Goal: Task Accomplishment & Management: Manage account settings

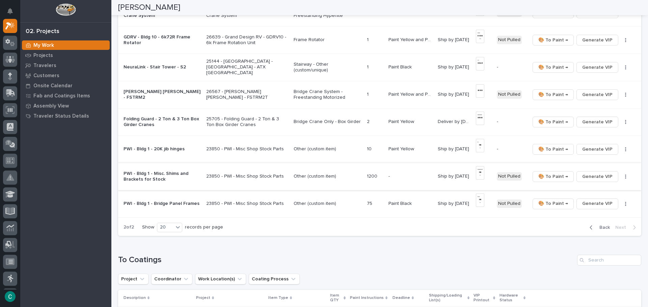
scroll to position [225, 0]
click at [595, 226] on span "Back" at bounding box center [602, 226] width 15 height 6
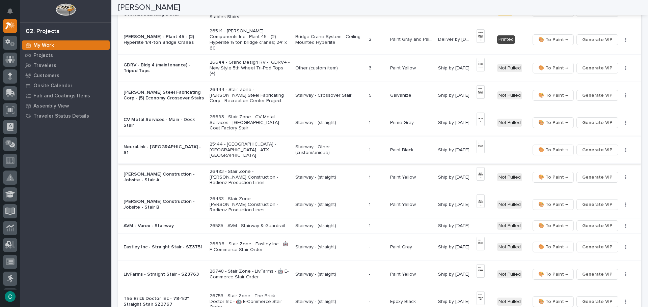
click at [478, 145] on img at bounding box center [480, 146] width 8 height 13
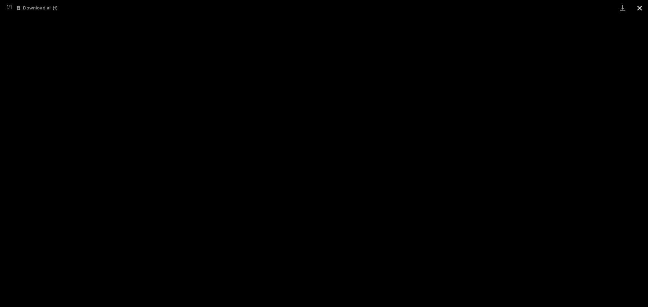
click at [639, 6] on button "Close gallery" at bounding box center [639, 8] width 17 height 16
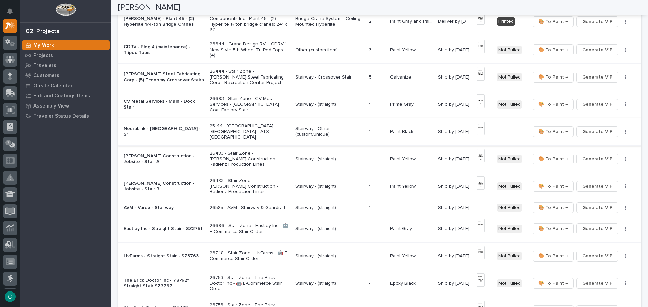
scroll to position [259, 0]
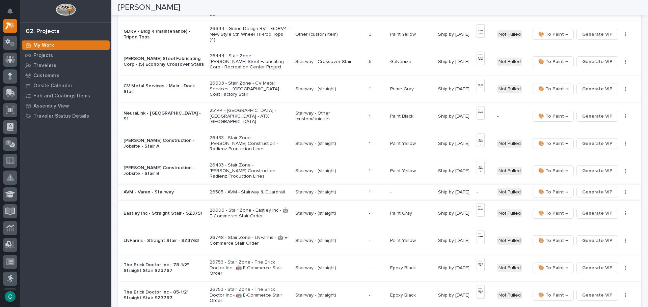
click at [592, 190] on span "Generate VIP" at bounding box center [597, 192] width 30 height 8
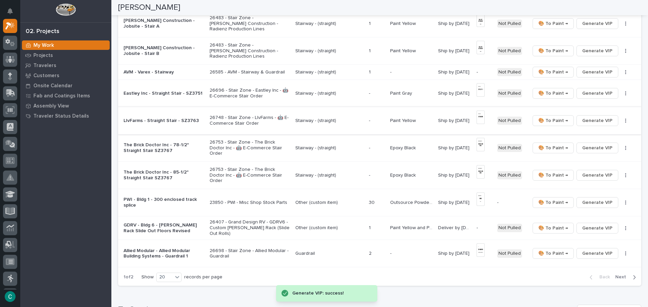
scroll to position [394, 0]
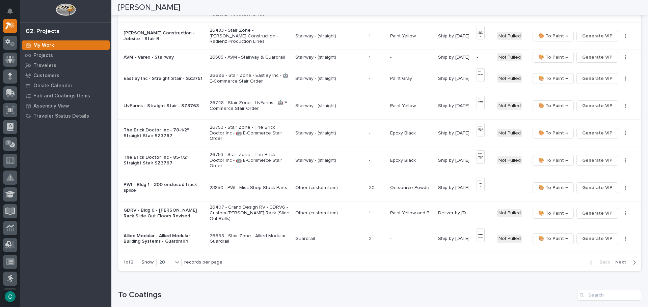
click at [630, 260] on div "button" at bounding box center [633, 263] width 6 height 6
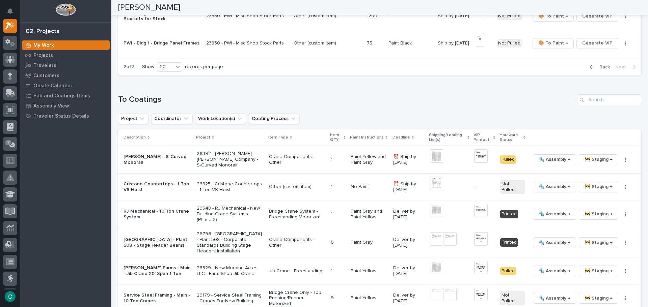
scroll to position [396, 0]
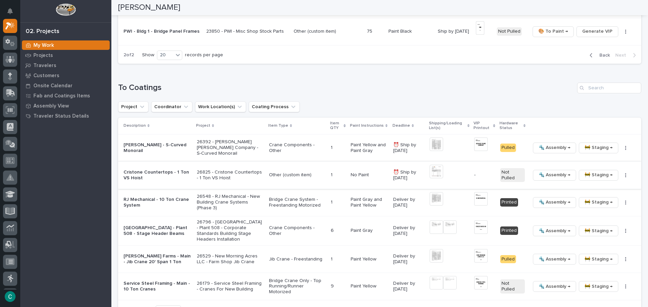
click at [430, 171] on img at bounding box center [435, 171] width 13 height 13
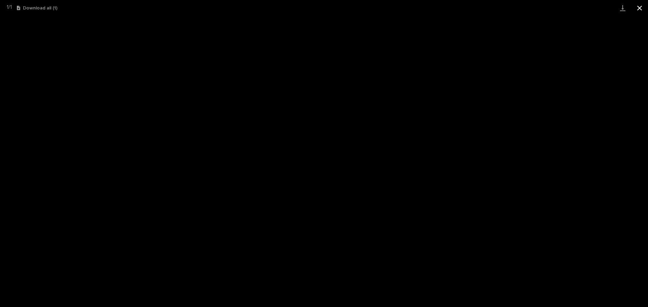
click at [640, 9] on button "Close gallery" at bounding box center [639, 8] width 17 height 16
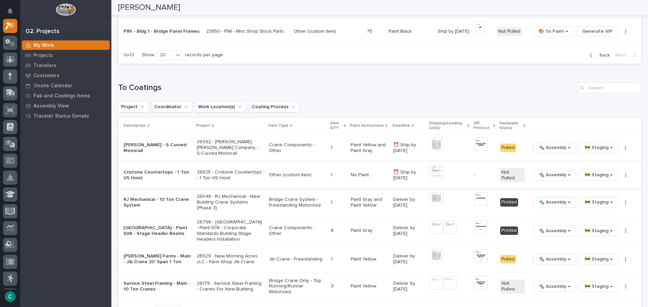
click at [604, 176] on span "🚧 Staging →" at bounding box center [598, 175] width 28 height 8
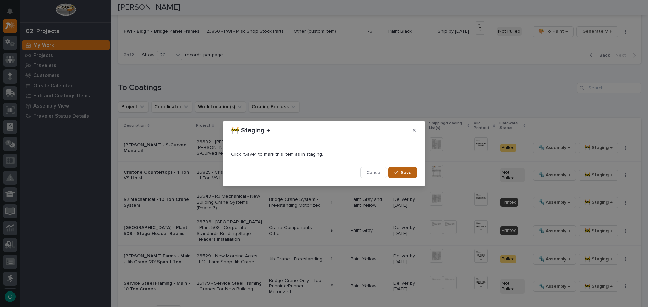
click at [405, 175] on span "Save" at bounding box center [405, 173] width 11 height 6
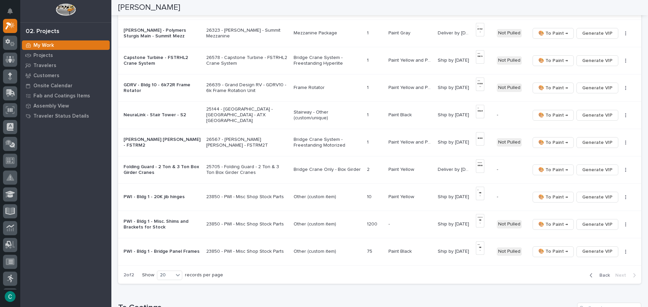
scroll to position [180, 0]
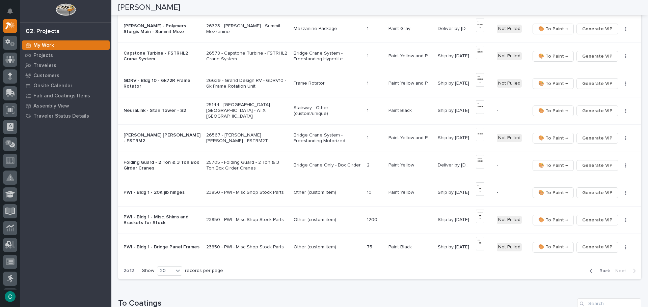
click at [595, 273] on span "Back" at bounding box center [602, 271] width 15 height 6
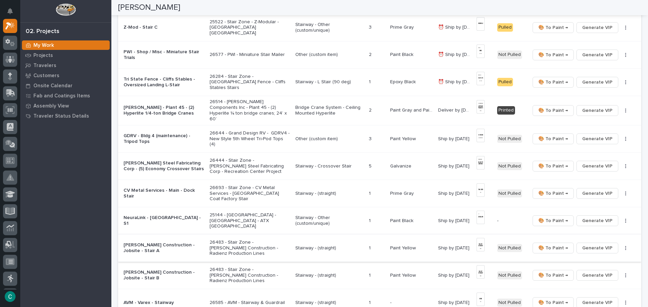
scroll to position [147, 0]
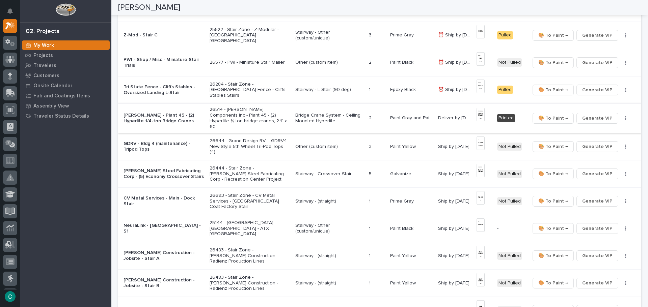
click at [479, 114] on img at bounding box center [480, 114] width 8 height 13
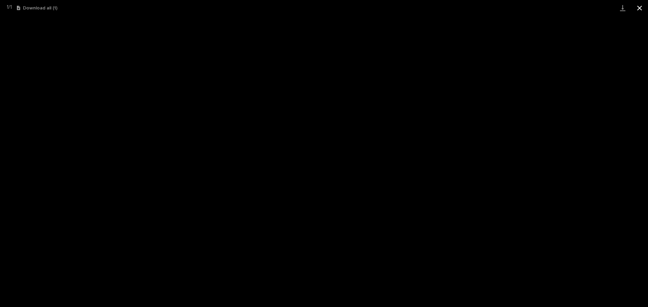
click at [640, 7] on button "Close gallery" at bounding box center [639, 8] width 17 height 16
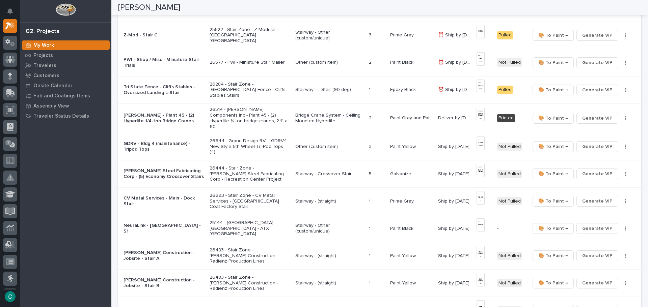
click at [303, 116] on p "Bridge Crane System - Ceiling Mounted Hyperlite" at bounding box center [329, 118] width 68 height 11
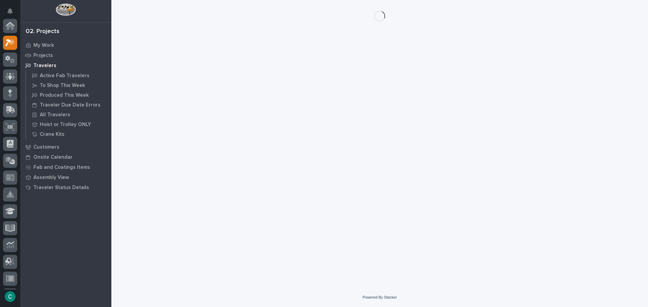
scroll to position [17, 0]
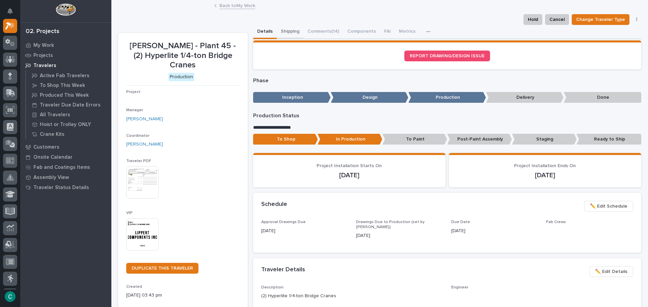
click at [281, 29] on button "Shipping" at bounding box center [290, 32] width 27 height 14
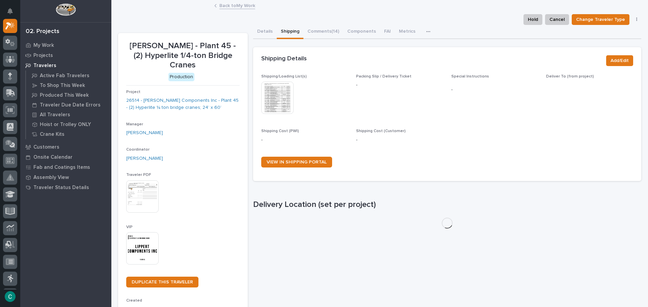
click at [272, 95] on img at bounding box center [277, 98] width 32 height 32
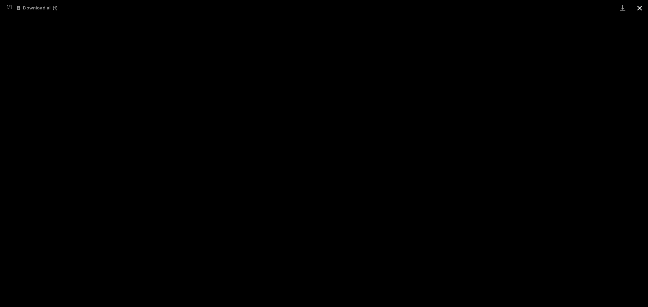
click at [637, 9] on button "Close gallery" at bounding box center [639, 8] width 17 height 16
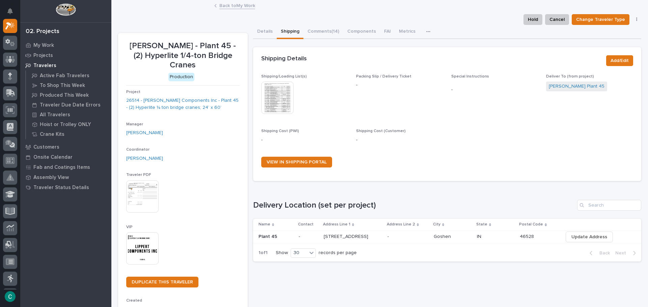
click at [223, 5] on link "Back to My Work" at bounding box center [237, 5] width 36 height 8
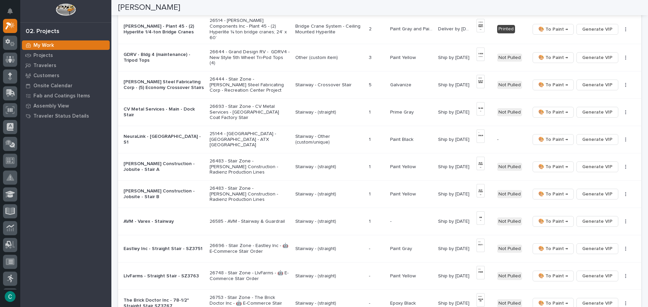
scroll to position [236, 0]
click at [299, 139] on p "Stairway - Other (custom/unique)" at bounding box center [329, 139] width 68 height 11
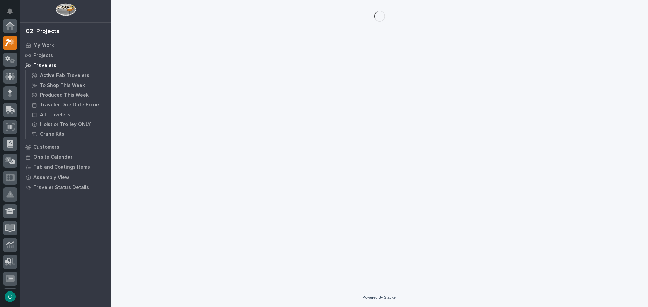
scroll to position [17, 0]
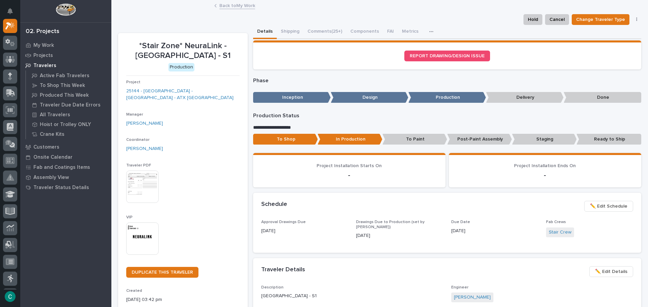
click at [424, 138] on p "To Paint" at bounding box center [414, 139] width 65 height 11
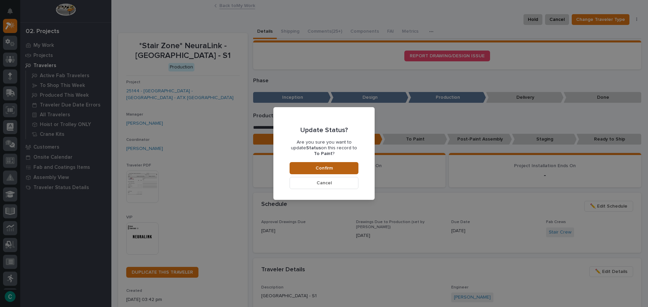
click at [350, 163] on button "Confirm" at bounding box center [323, 168] width 69 height 12
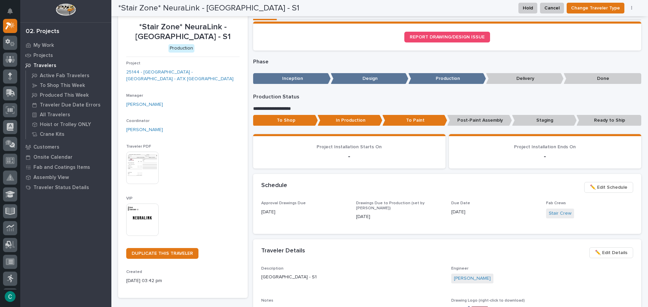
scroll to position [0, 0]
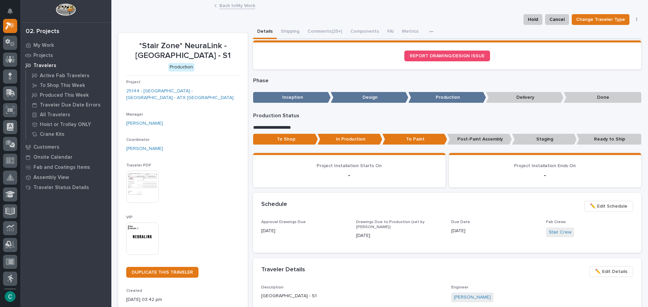
click at [240, 8] on link "Back to My Work" at bounding box center [237, 5] width 36 height 8
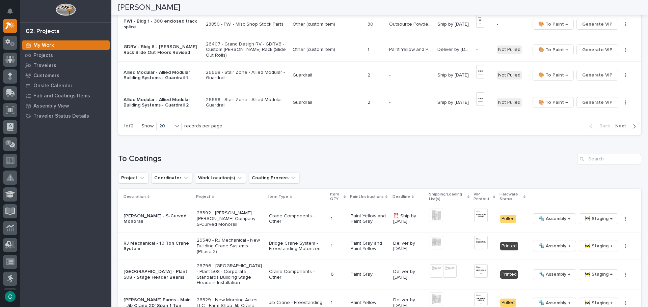
scroll to position [540, 0]
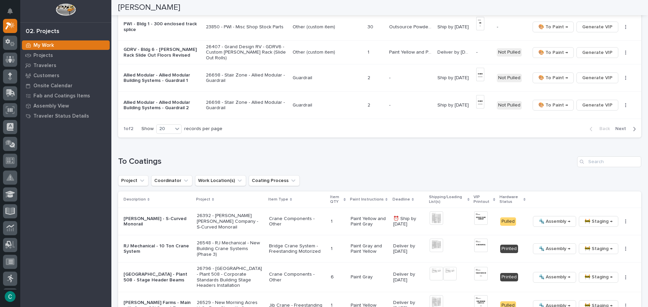
click at [619, 126] on span "Next" at bounding box center [622, 129] width 15 height 6
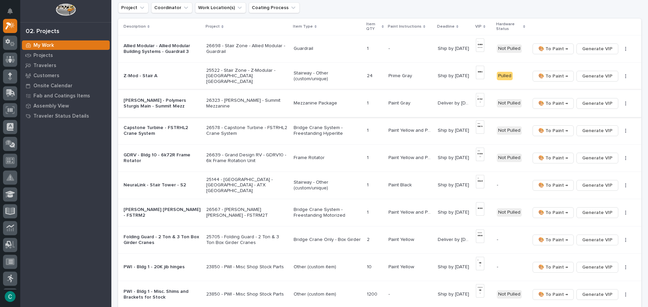
scroll to position [84, 0]
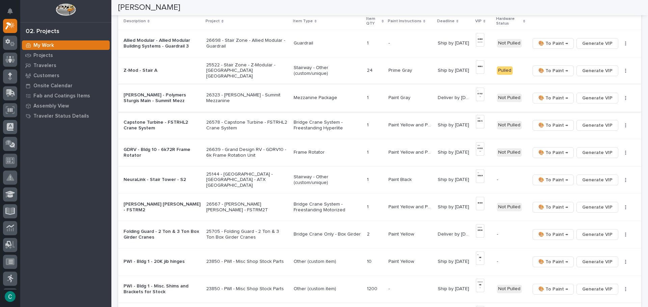
click at [480, 93] on img at bounding box center [480, 94] width 8 height 13
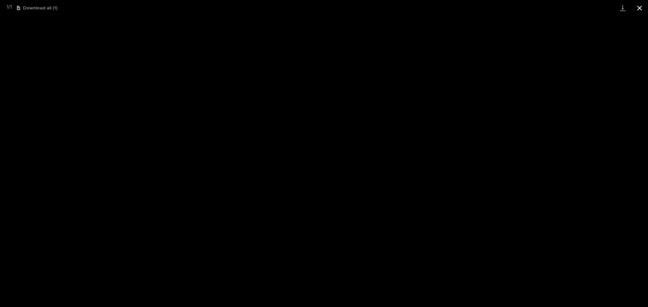
click at [639, 4] on button "Close gallery" at bounding box center [639, 8] width 17 height 16
